Goal: Transaction & Acquisition: Purchase product/service

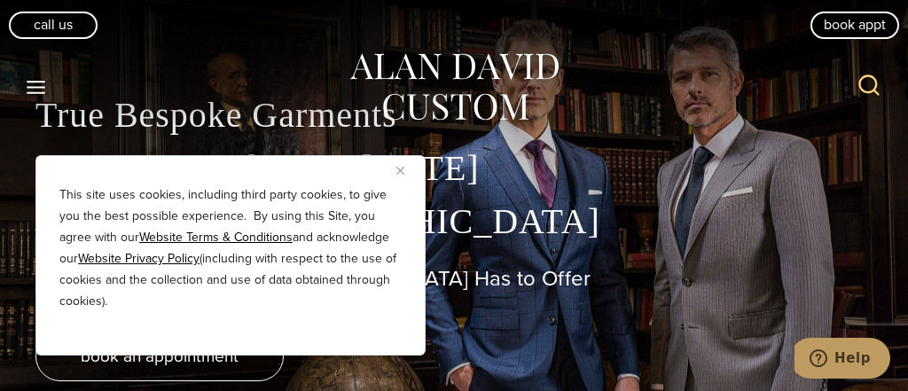
click at [396, 169] on img "Close" at bounding box center [400, 171] width 8 height 8
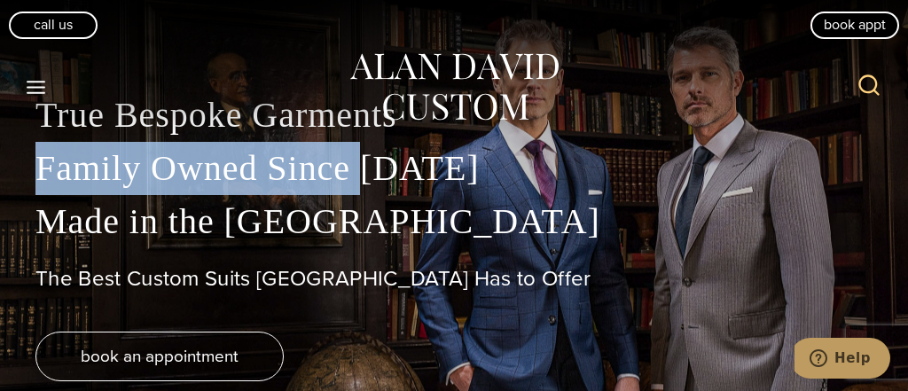
click at [387, 169] on p "True Bespoke Garments Family Owned Since 1913 Made in the United States" at bounding box center [453, 169] width 837 height 160
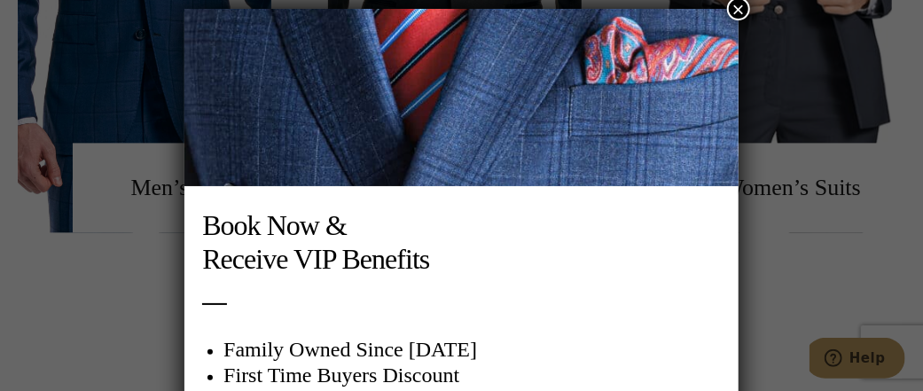
click at [735, 8] on button "×" at bounding box center [738, 8] width 23 height 23
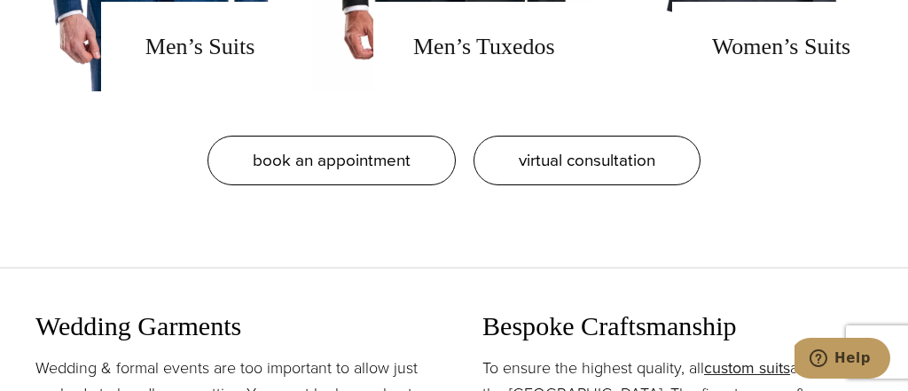
scroll to position [1291, 0]
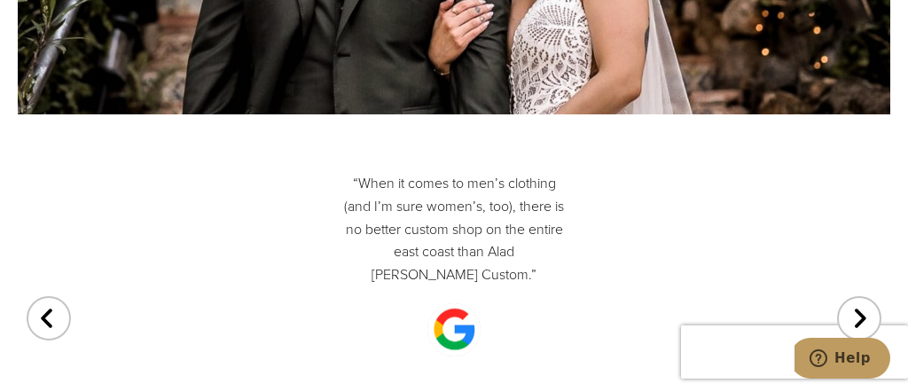
scroll to position [8806, 0]
